Goal: Complete application form

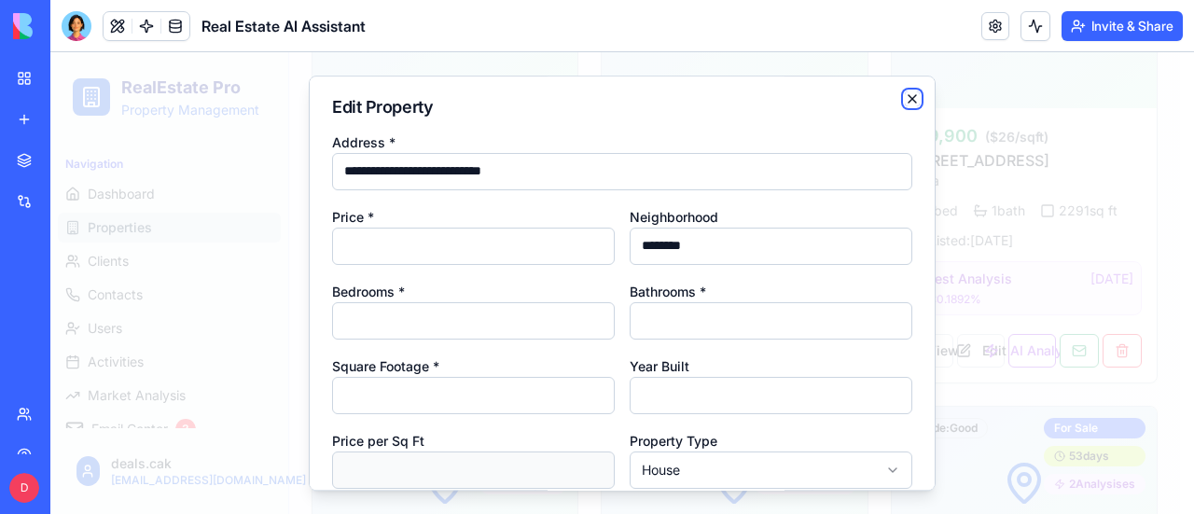
click at [905, 103] on icon "button" at bounding box center [912, 98] width 15 height 15
type input "**********"
type input "*"
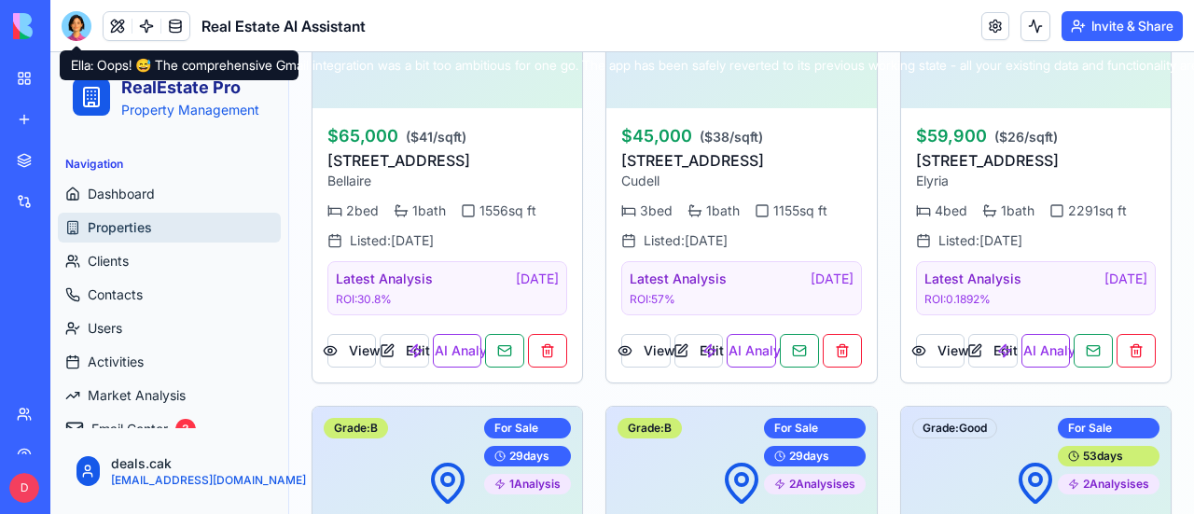
drag, startPoint x: 72, startPoint y: 27, endPoint x: 151, endPoint y: 51, distance: 82.9
click at [72, 27] on div at bounding box center [77, 26] width 30 height 30
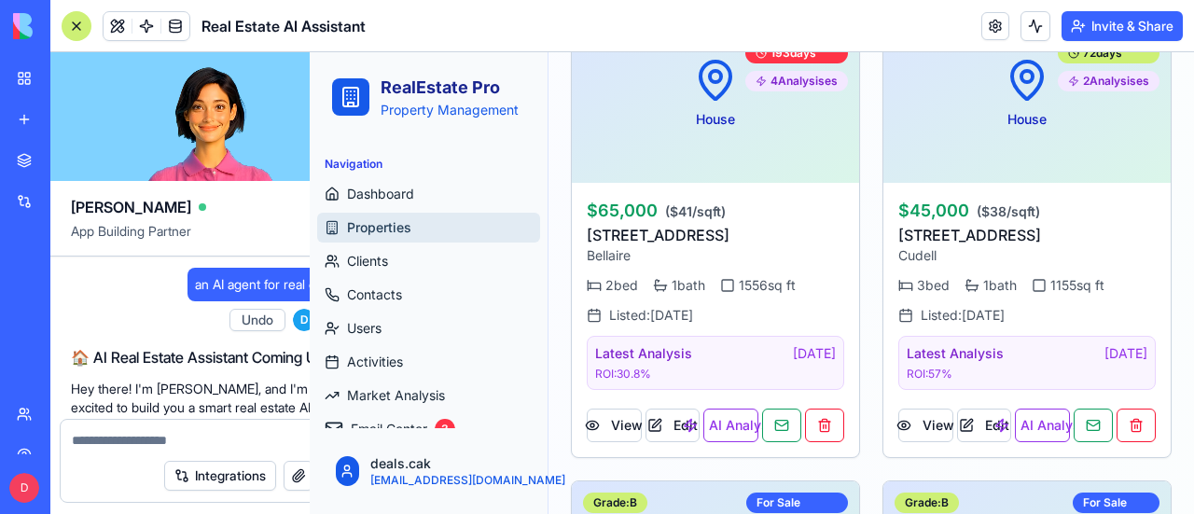
scroll to position [33727, 0]
